Goal: Transaction & Acquisition: Purchase product/service

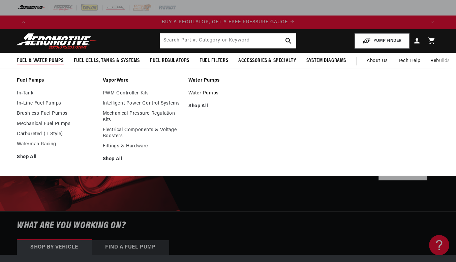
click at [202, 95] on link "Water Pumps" at bounding box center [227, 93] width 79 height 6
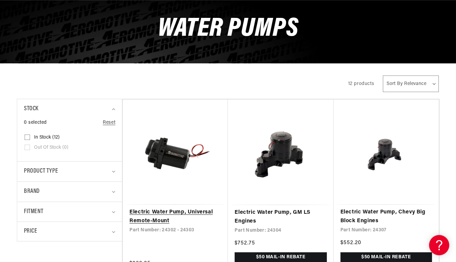
scroll to position [0, 790]
click at [168, 220] on link "Electric Water Pump, Universal Remote-Mount" at bounding box center [175, 216] width 92 height 17
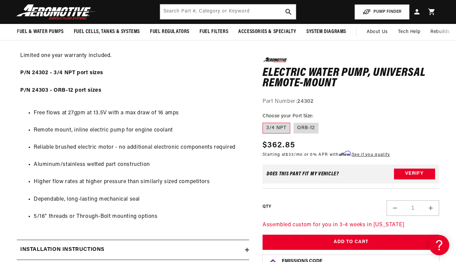
scroll to position [0, 790]
